Goal: Transaction & Acquisition: Purchase product/service

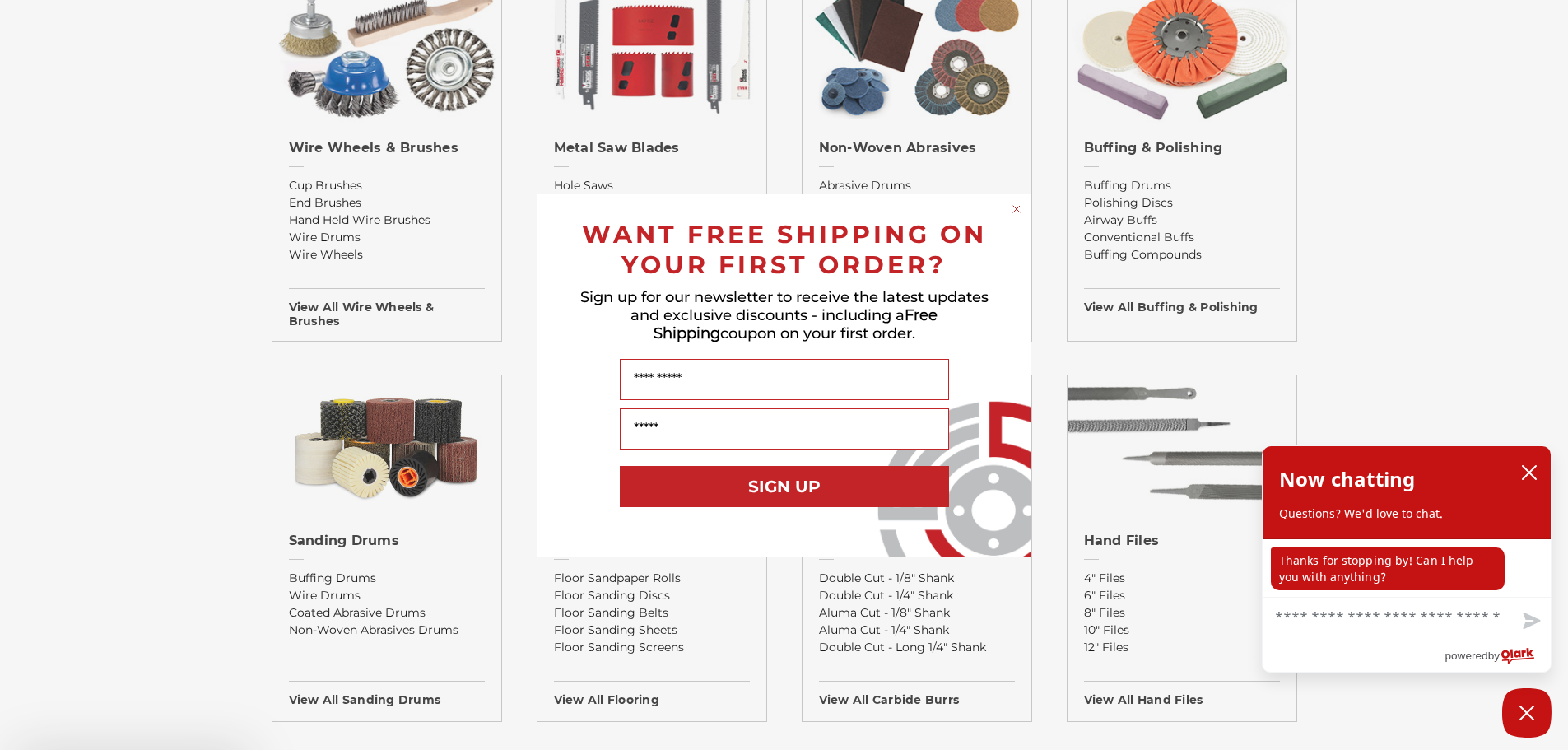
scroll to position [1070, 0]
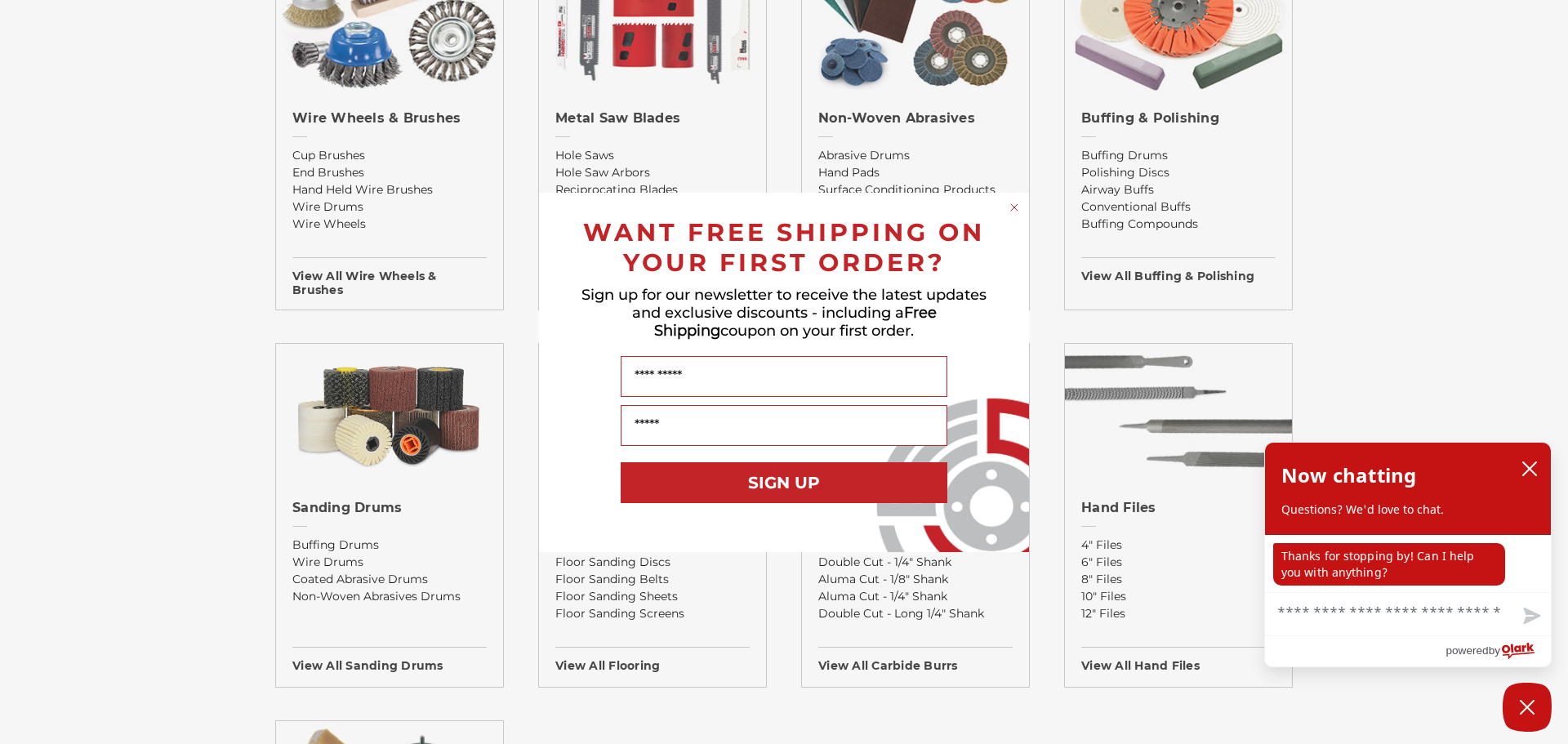
click at [1009, 206] on circle "Close dialog" at bounding box center [1014, 207] width 15 height 15
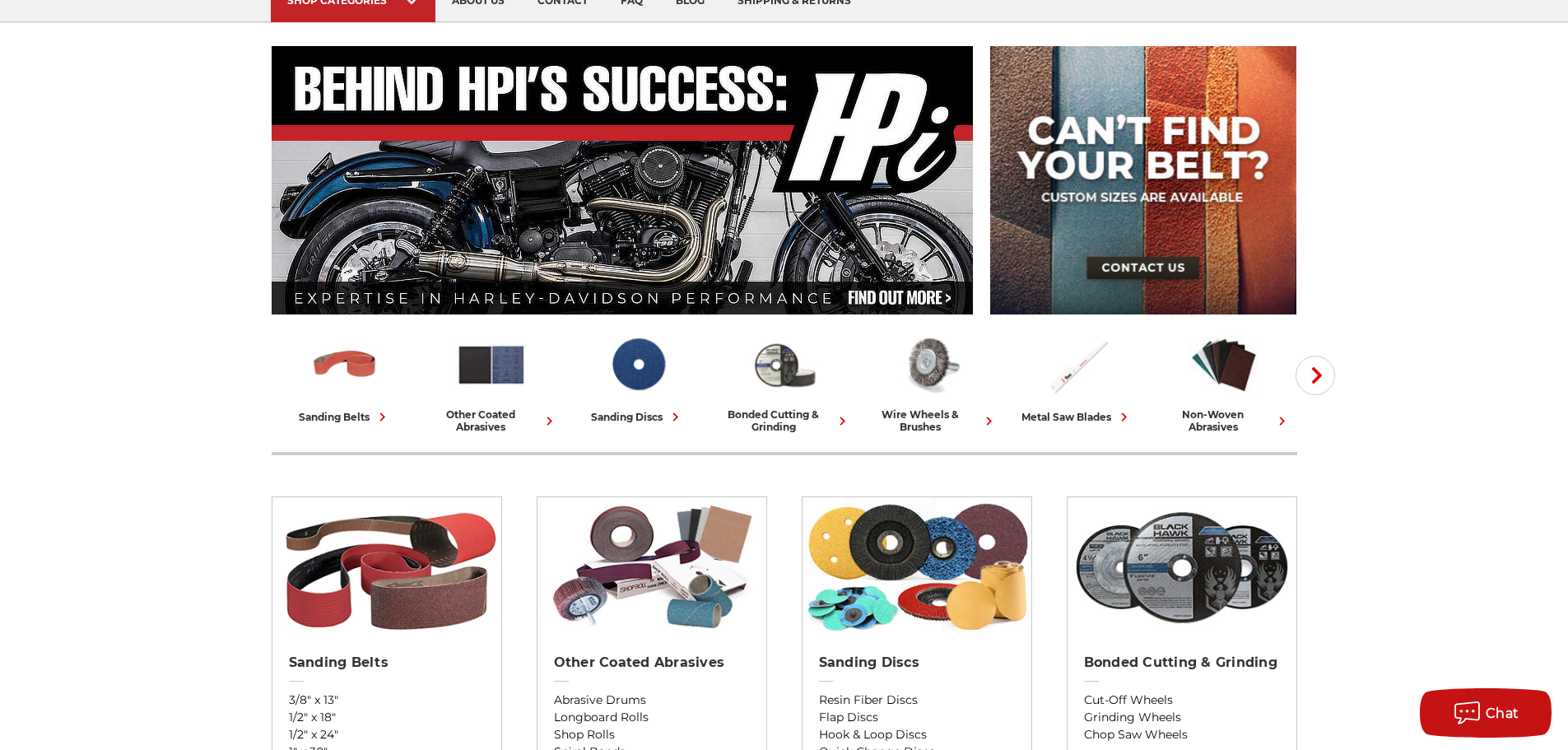
scroll to position [0, 0]
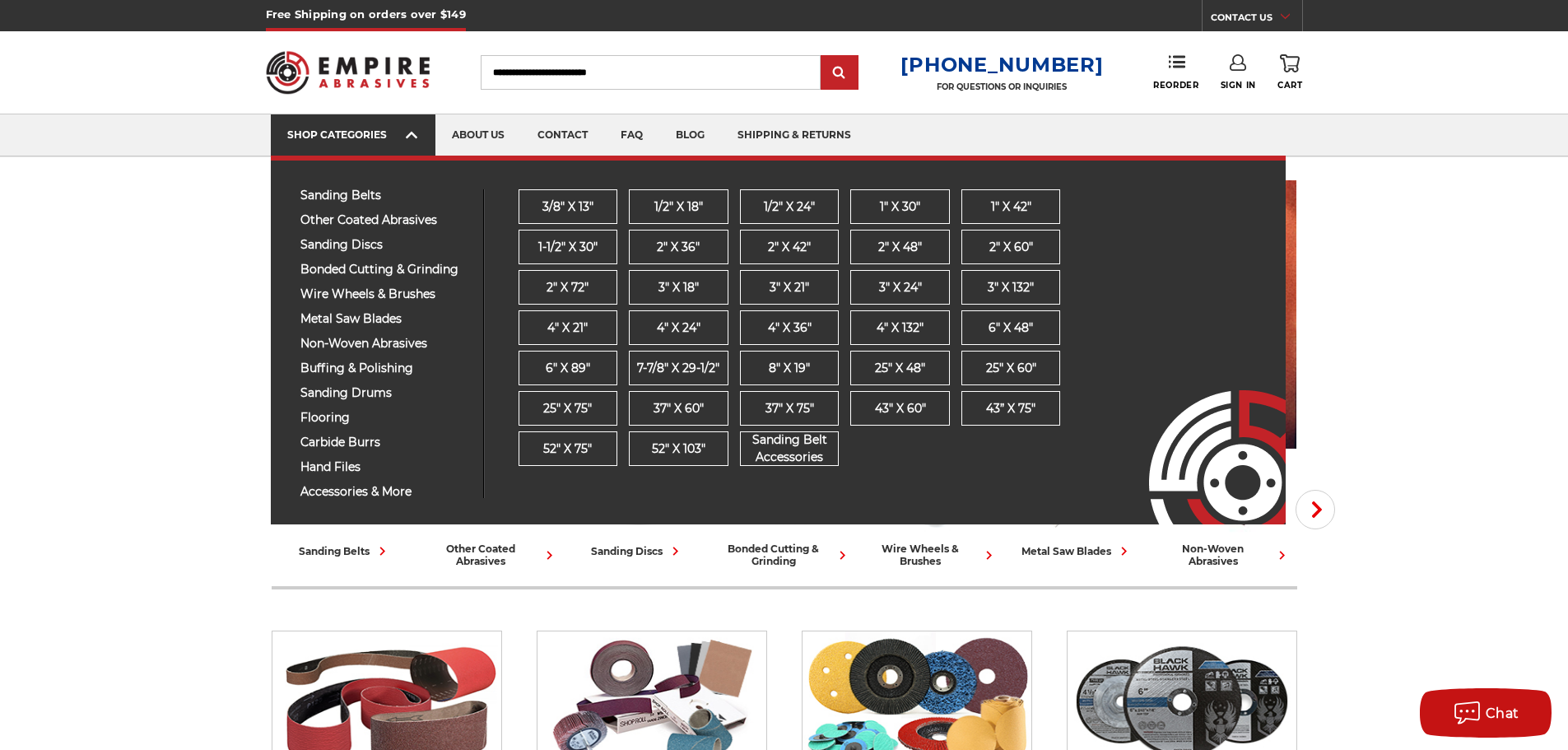
click at [412, 139] on icon at bounding box center [412, 135] width 12 height 18
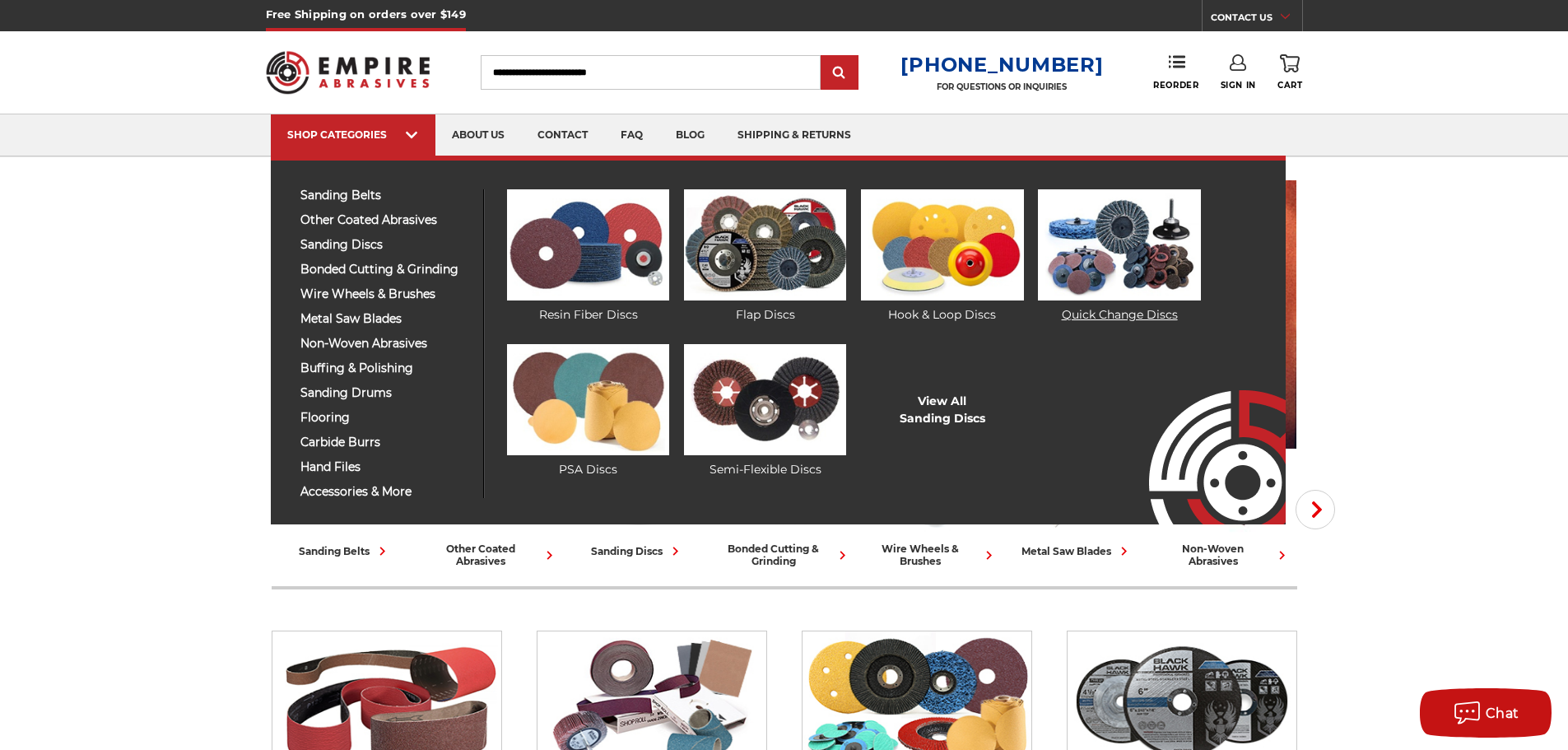
click at [1117, 277] on img at bounding box center [1119, 244] width 162 height 111
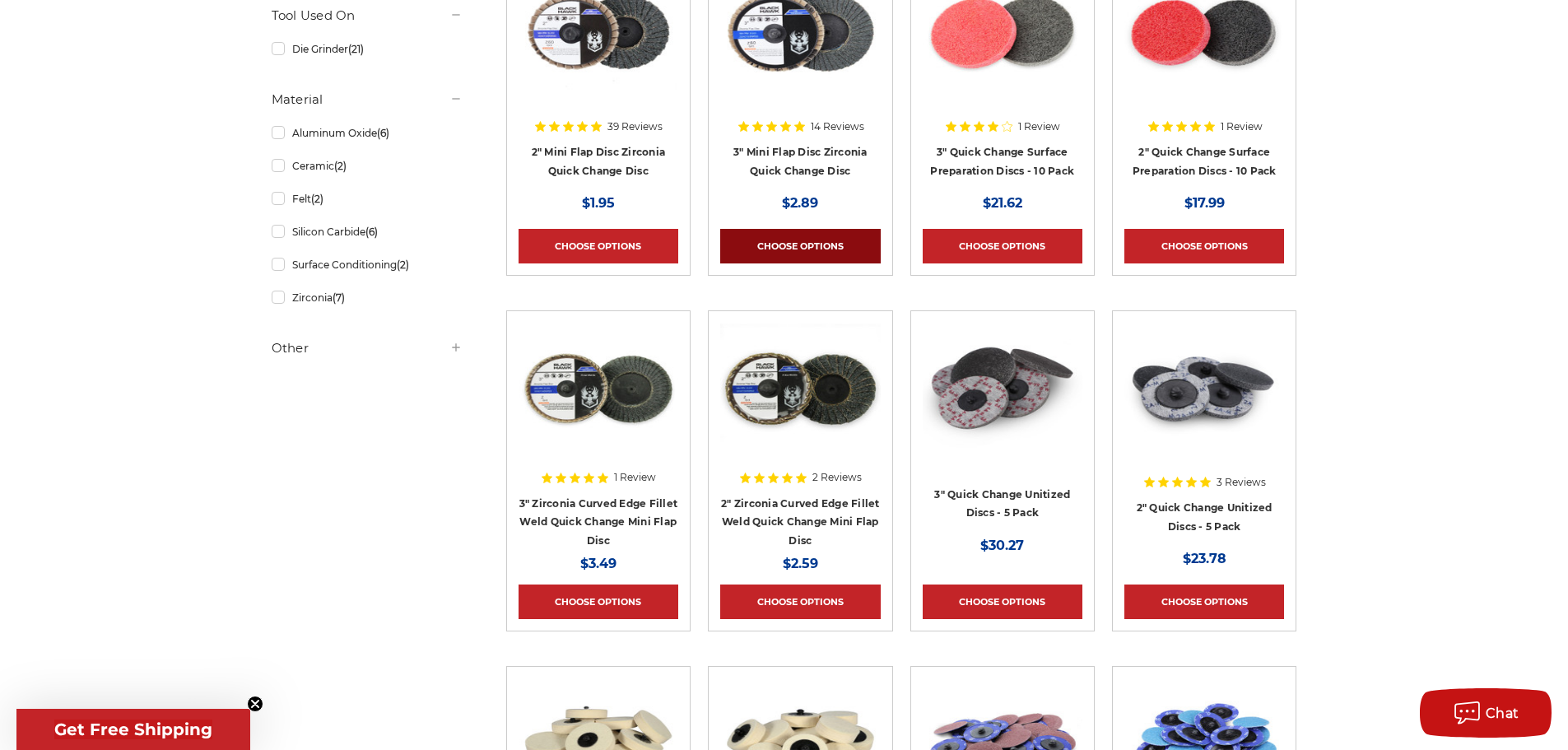
scroll to position [412, 0]
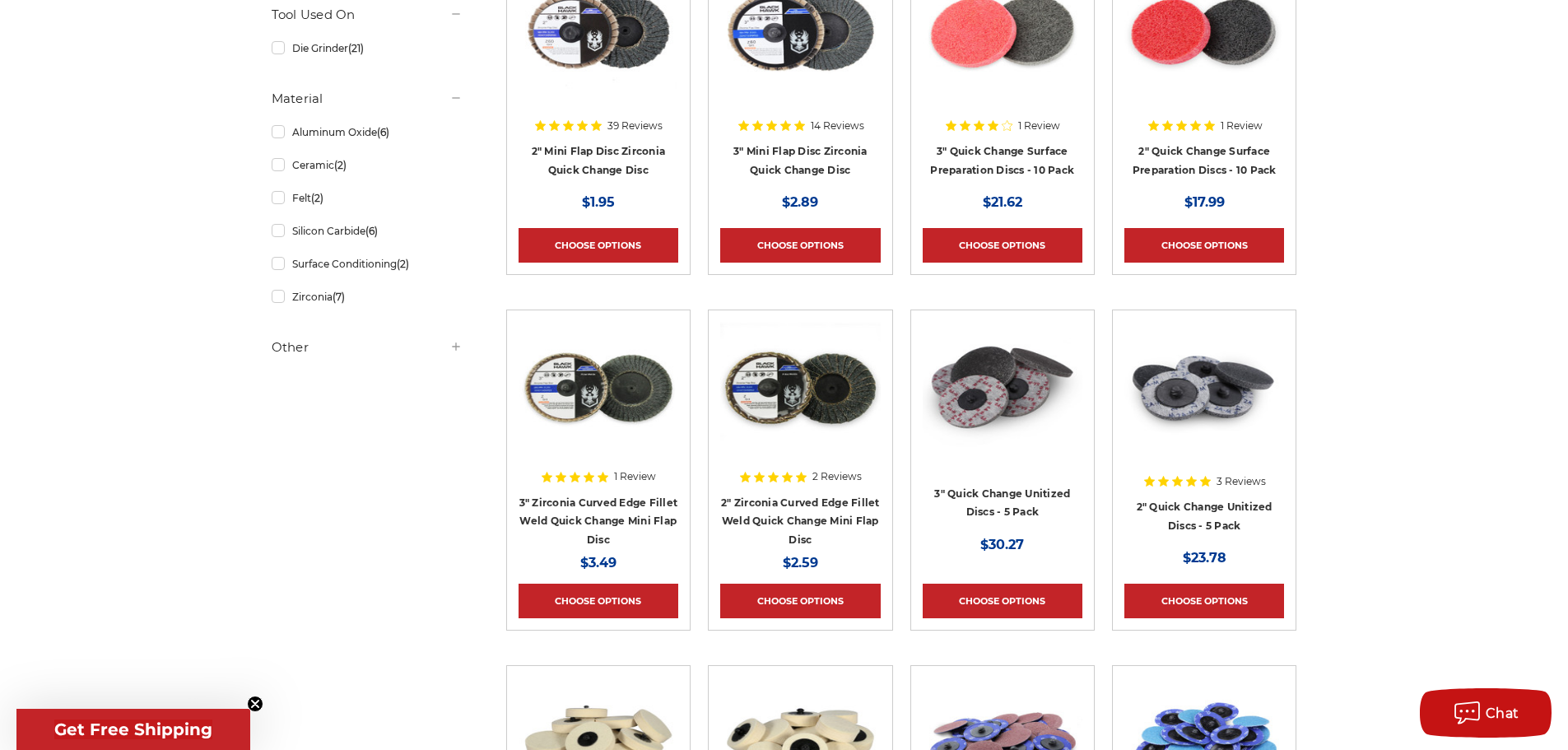
click at [992, 394] on img at bounding box center [1003, 388] width 160 height 132
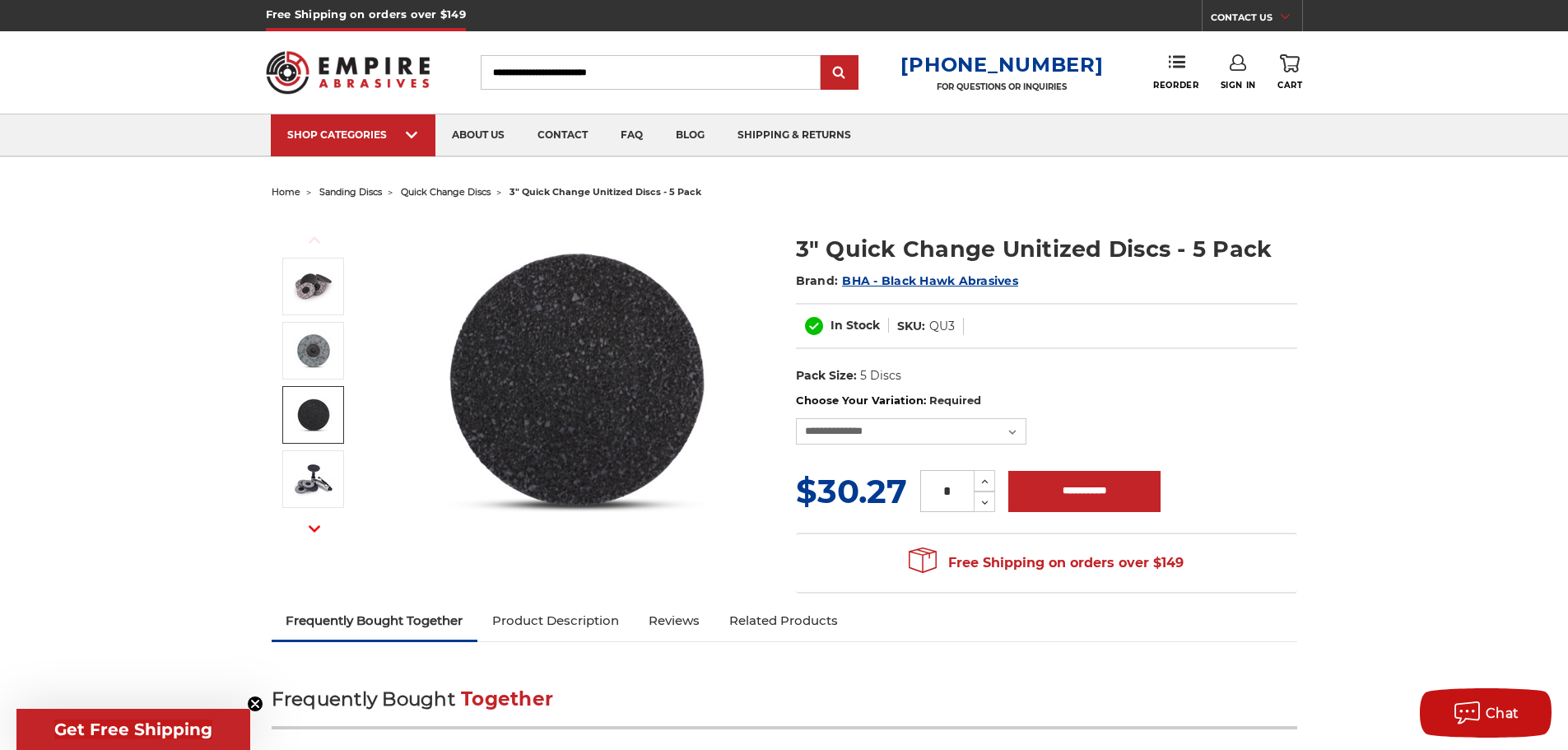
click at [594, 616] on link "Product Description" at bounding box center [555, 621] width 156 height 37
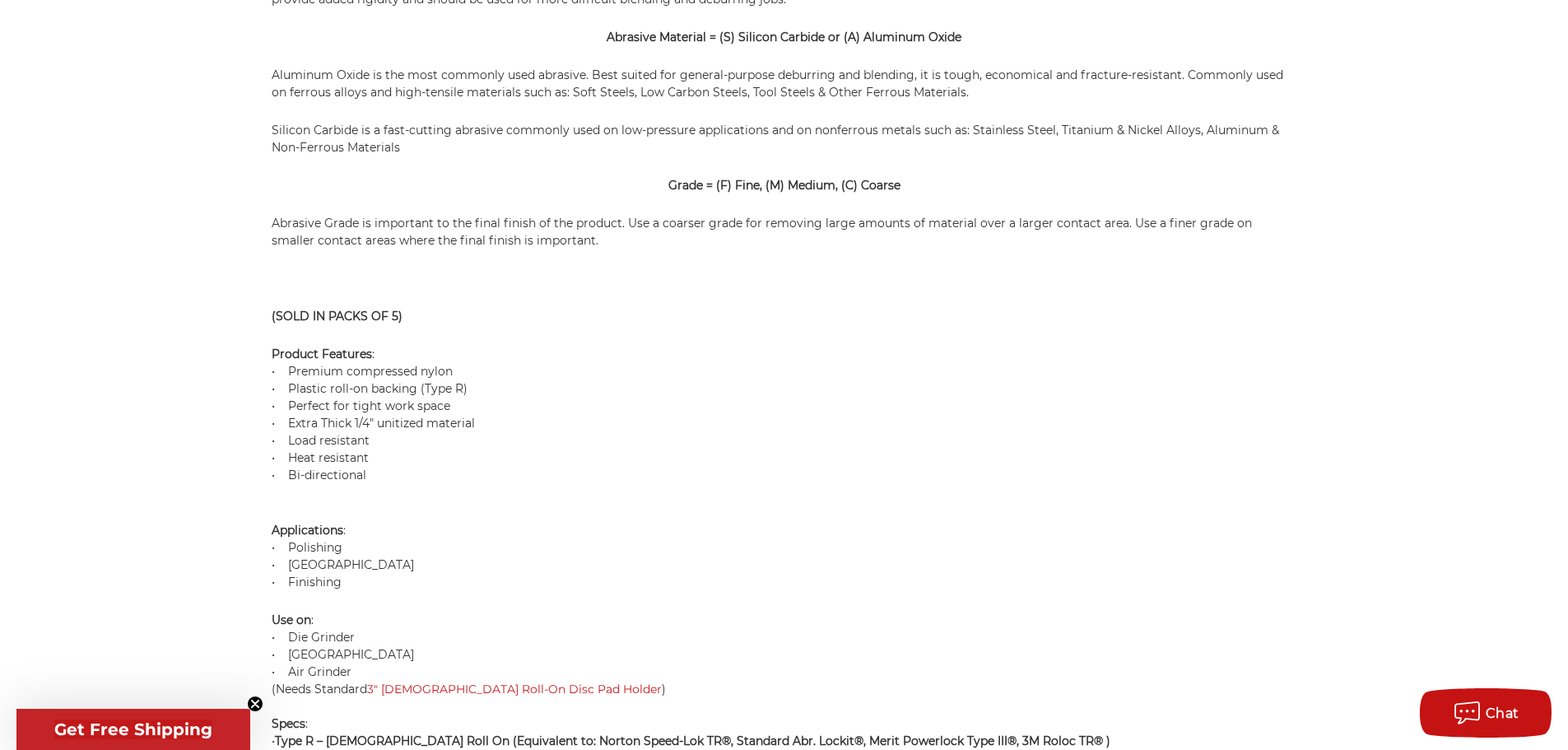
scroll to position [1438, 0]
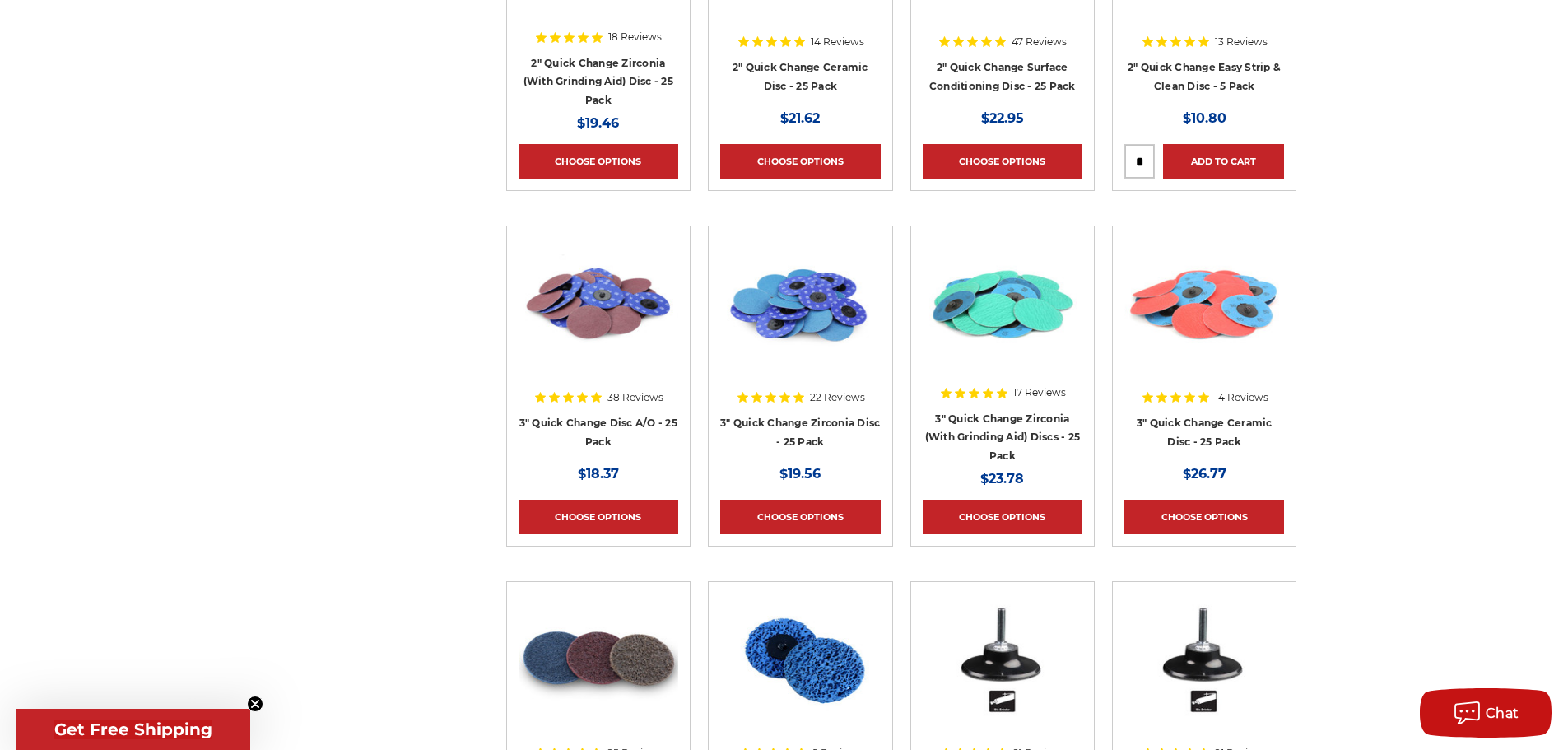
scroll to position [1564, 0]
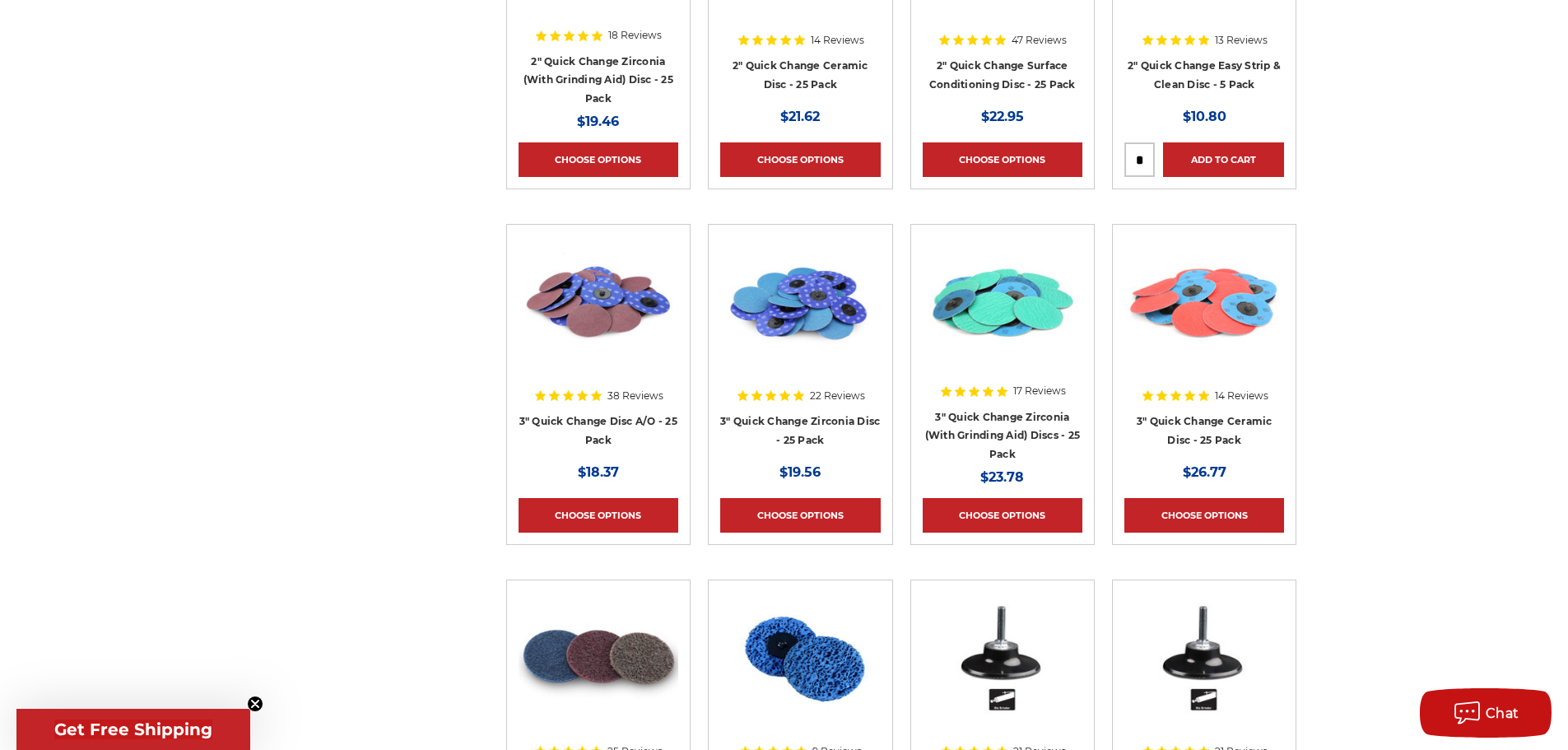
click at [797, 394] on div at bounding box center [800, 341] width 160 height 211
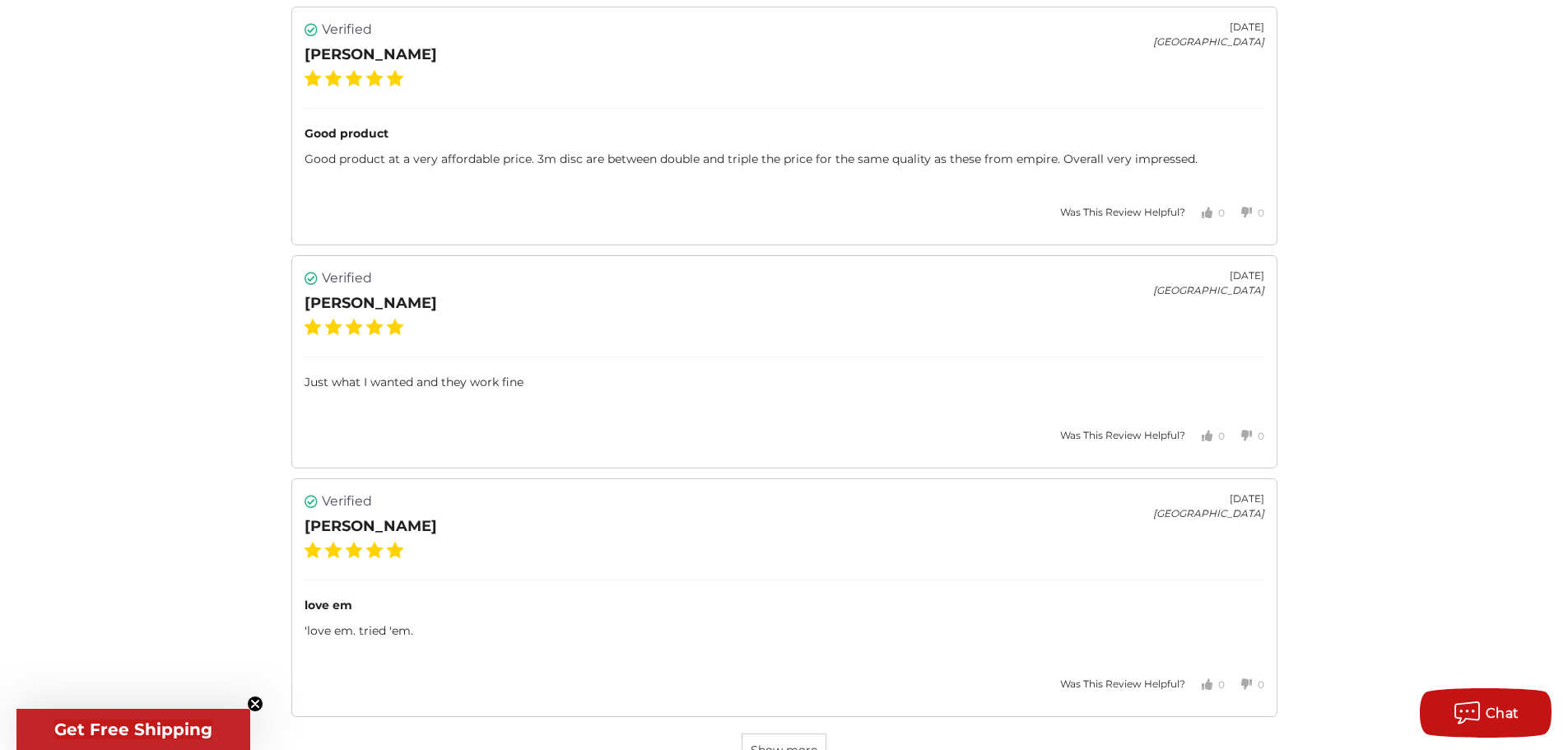
scroll to position [4030, 0]
